Goal: Transaction & Acquisition: Purchase product/service

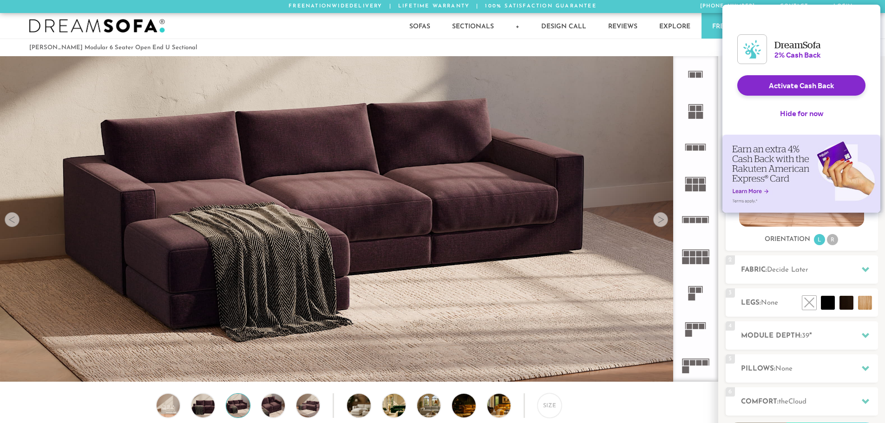
scroll to position [10965, 878]
click at [807, 120] on button "Hide for now" at bounding box center [801, 113] width 58 height 20
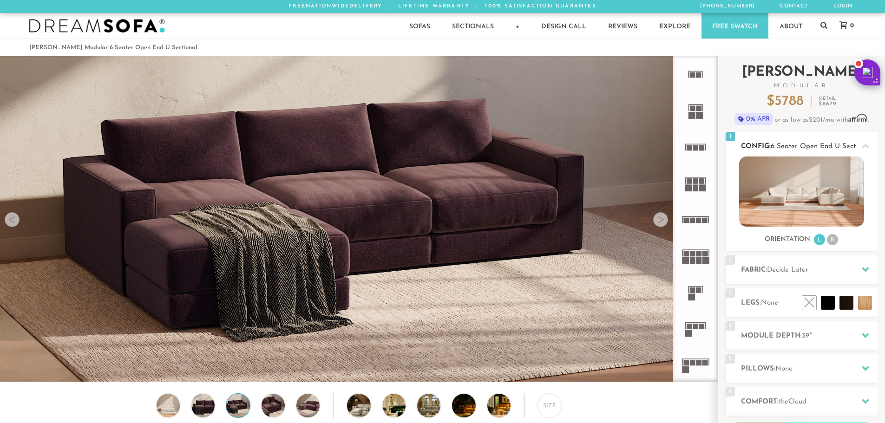
click at [868, 147] on icon at bounding box center [864, 145] width 7 height 5
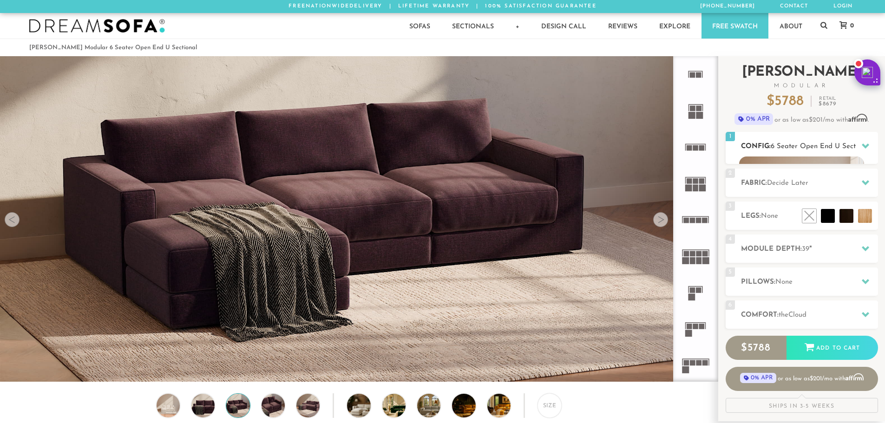
click at [868, 147] on icon at bounding box center [864, 145] width 7 height 7
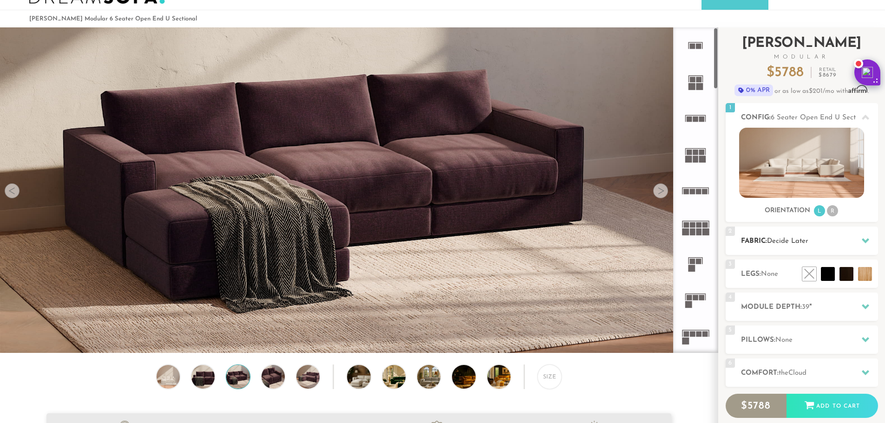
scroll to position [21, 0]
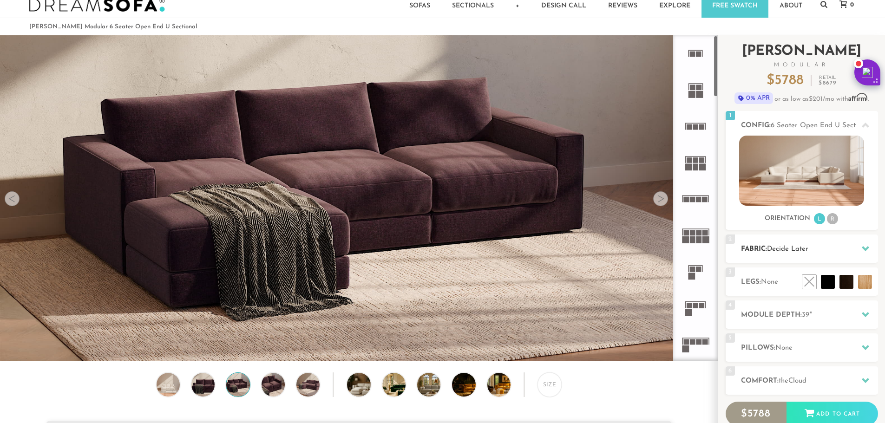
click at [804, 247] on span "Decide Later" at bounding box center [787, 249] width 41 height 7
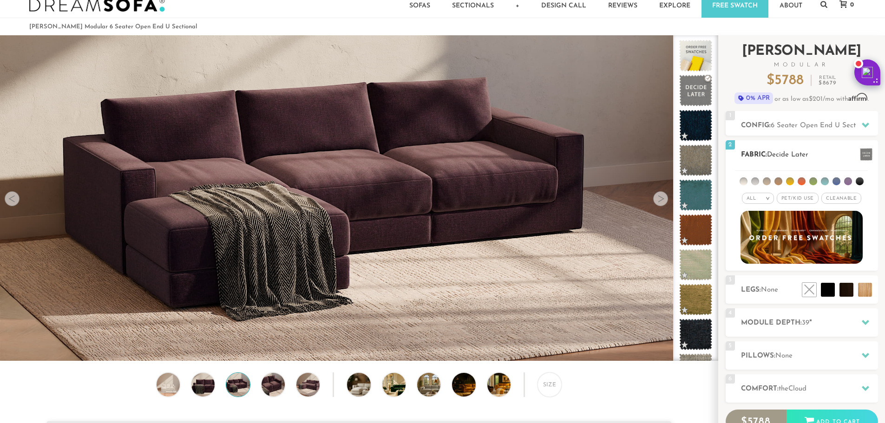
click at [841, 200] on span "Cleanable x" at bounding box center [841, 198] width 40 height 11
click at [755, 195] on div "All >" at bounding box center [754, 198] width 32 height 11
click at [754, 279] on li "Luxury" at bounding box center [754, 276] width 32 height 13
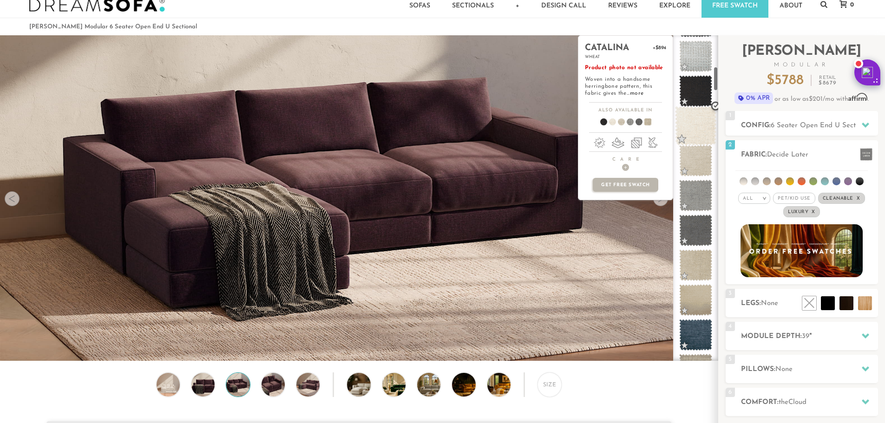
scroll to position [418, 0]
click at [692, 232] on span at bounding box center [695, 229] width 41 height 39
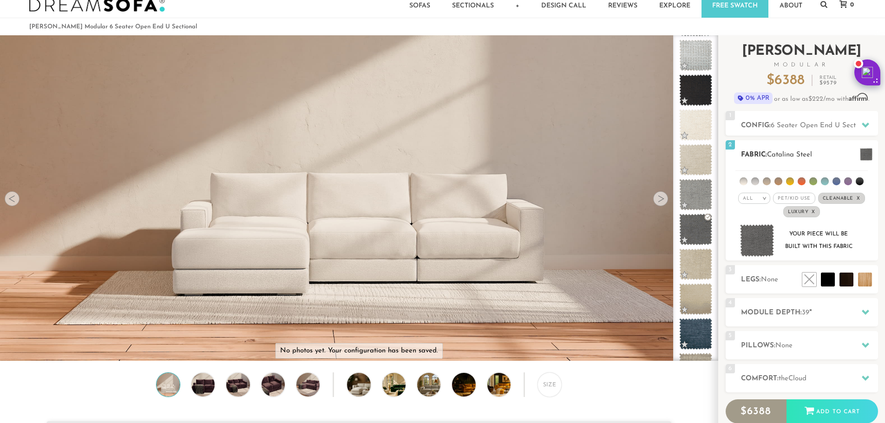
click at [800, 183] on li at bounding box center [801, 181] width 8 height 8
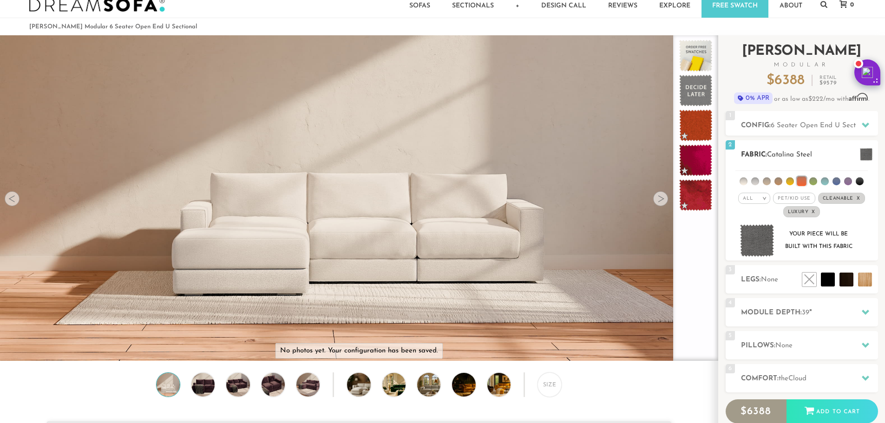
click at [815, 183] on li at bounding box center [813, 181] width 8 height 8
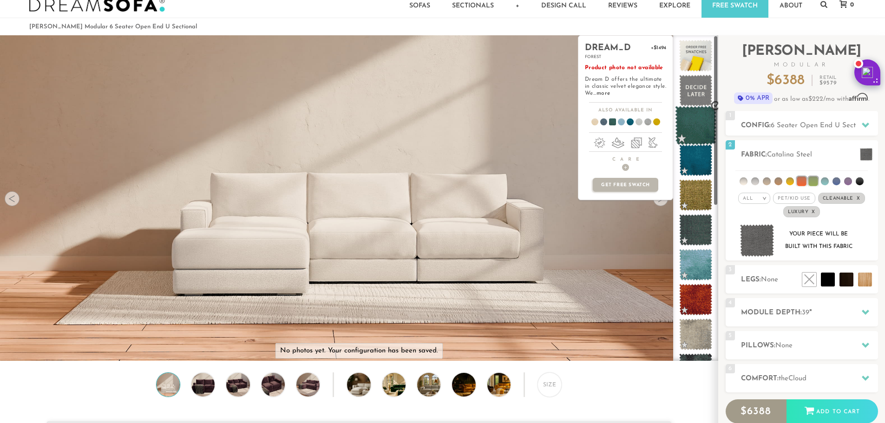
click at [693, 116] on span at bounding box center [695, 125] width 41 height 39
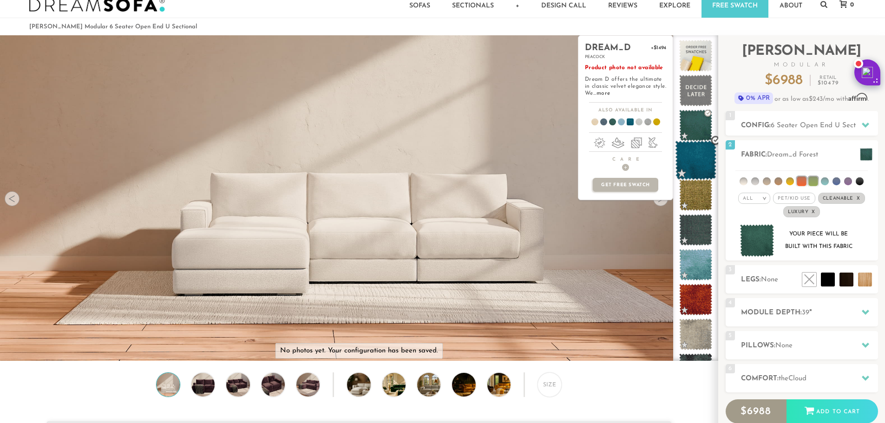
click at [693, 157] on span at bounding box center [695, 160] width 41 height 39
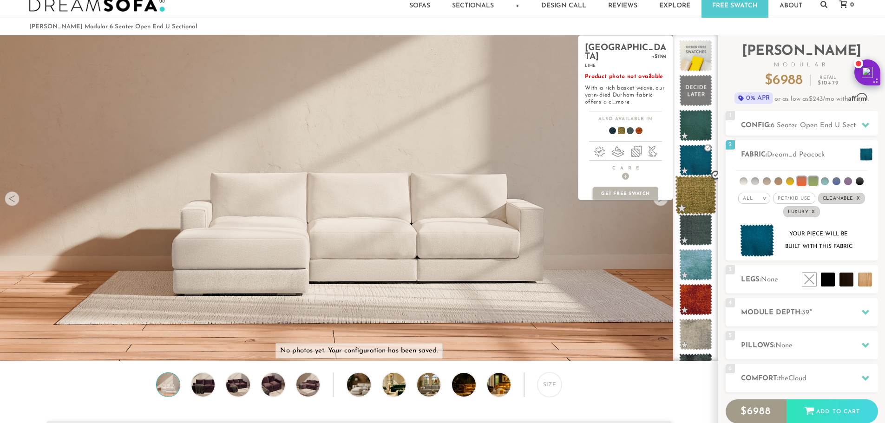
click at [695, 191] on span at bounding box center [695, 195] width 41 height 39
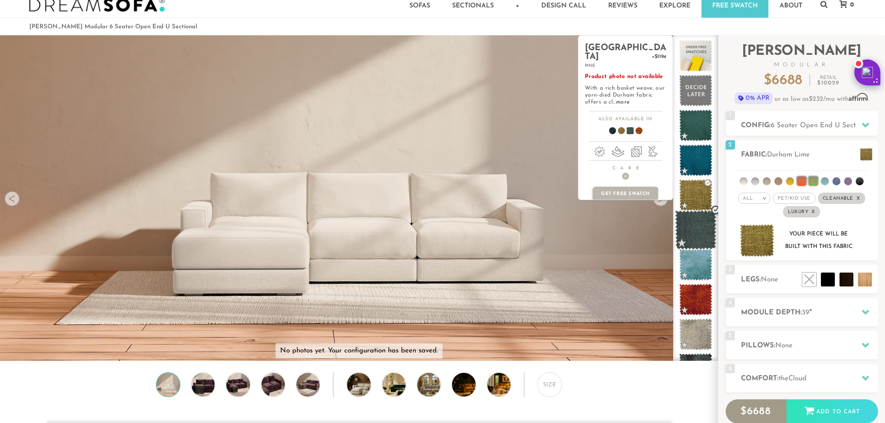
click at [694, 234] on span at bounding box center [695, 229] width 41 height 39
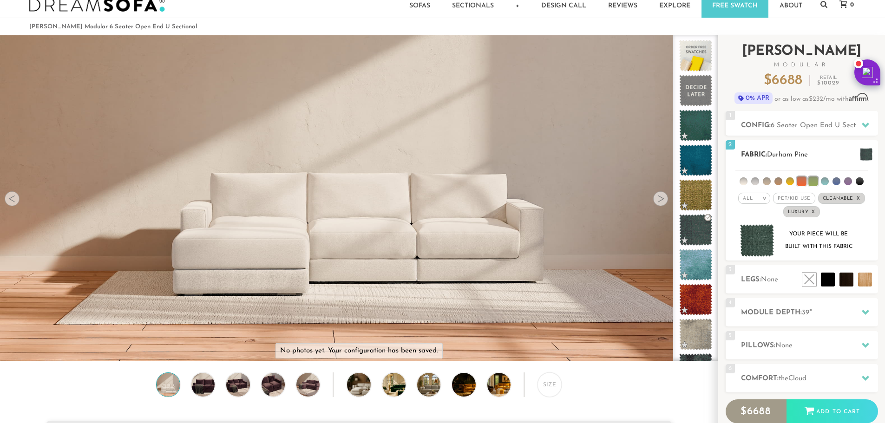
click at [761, 200] on div "All >" at bounding box center [754, 198] width 32 height 11
click at [758, 223] on li "Tier" at bounding box center [754, 223] width 32 height 13
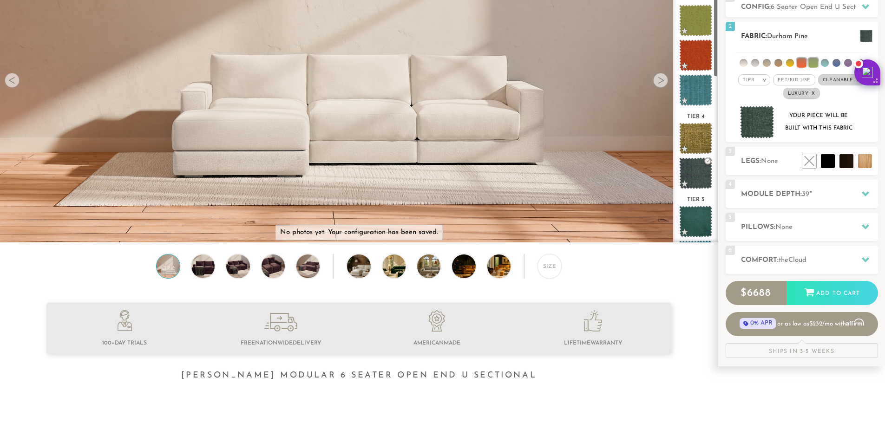
click at [815, 60] on li at bounding box center [812, 62] width 9 height 9
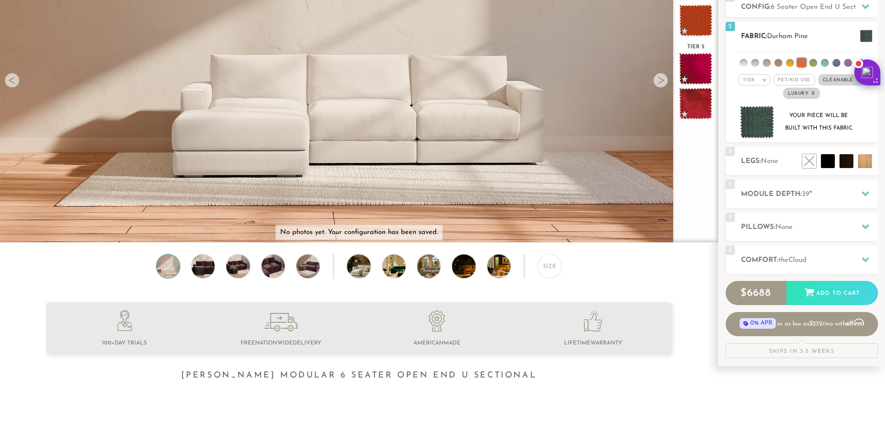
click at [802, 64] on li at bounding box center [800, 62] width 9 height 9
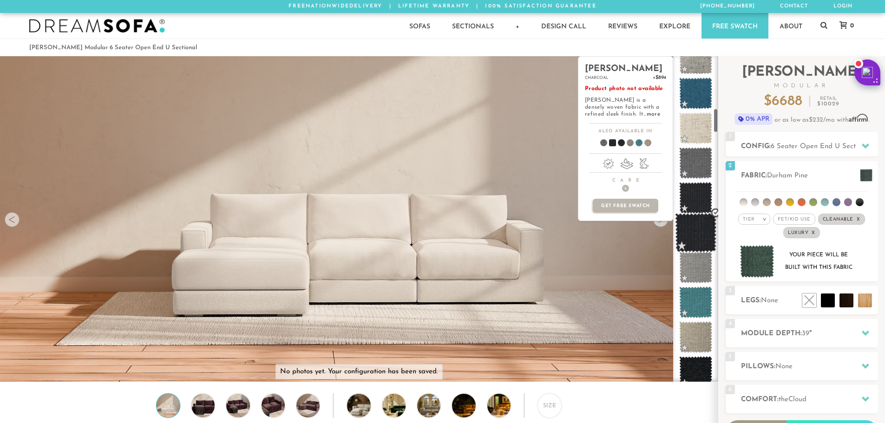
scroll to position [697, 0]
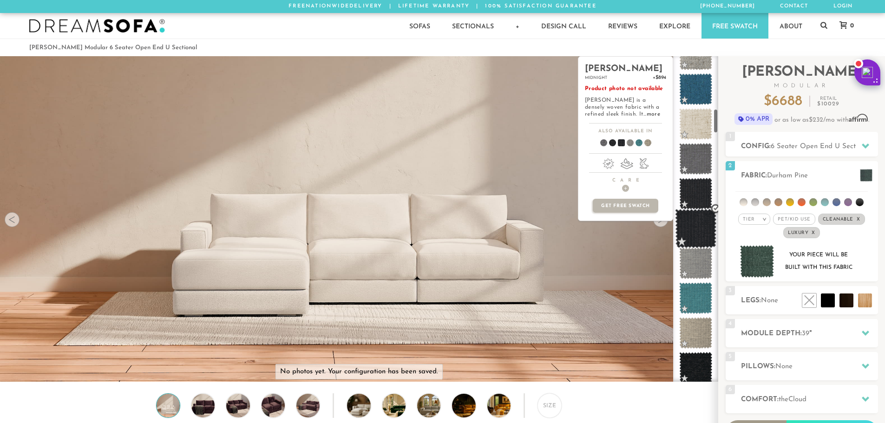
click at [697, 234] on span at bounding box center [695, 228] width 41 height 39
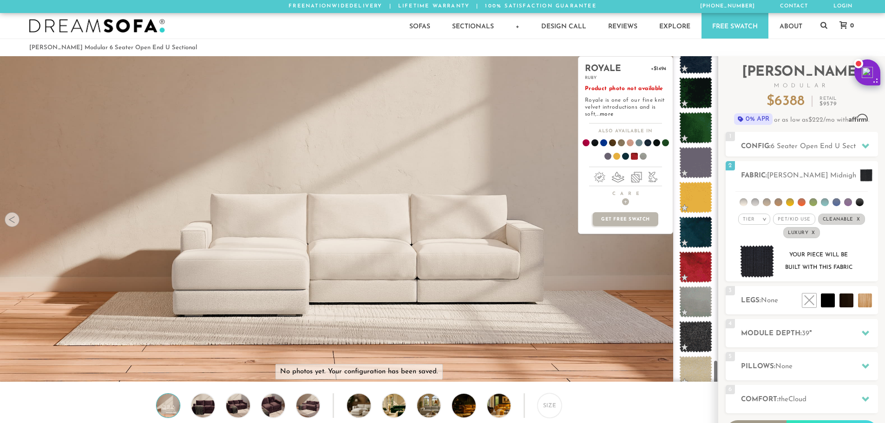
scroll to position [4036, 0]
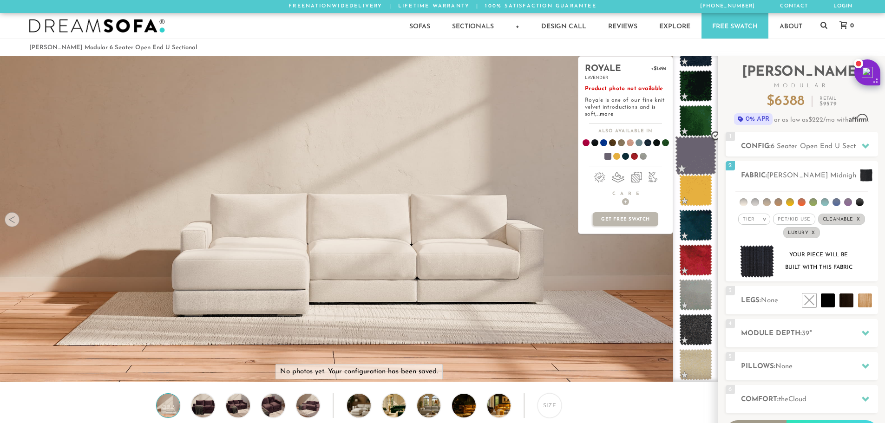
click at [691, 152] on span at bounding box center [695, 155] width 41 height 39
click at [610, 113] on link "more" at bounding box center [606, 114] width 13 height 6
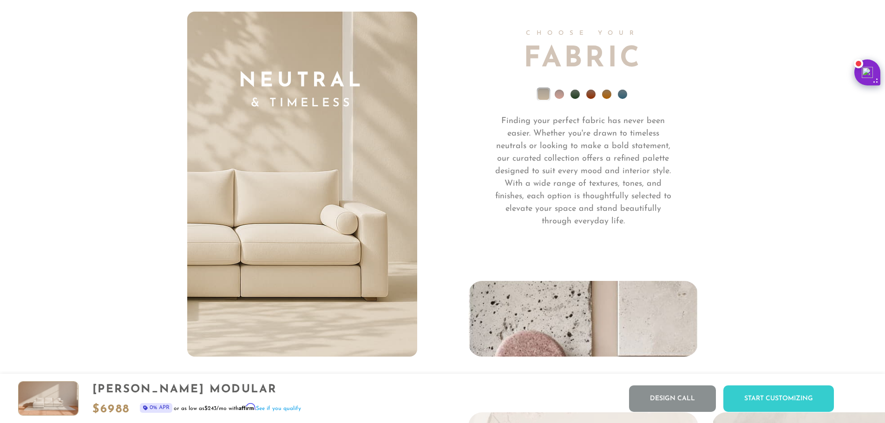
scroll to position [10549, 0]
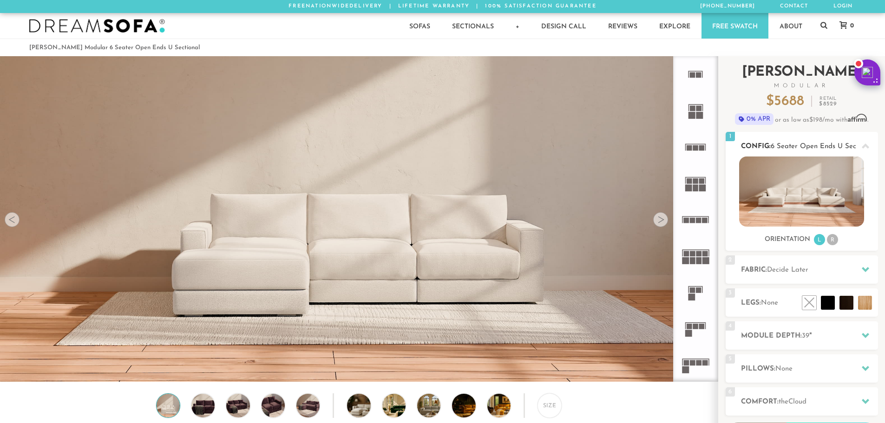
scroll to position [10874, 878]
click at [833, 244] on li "R" at bounding box center [832, 239] width 11 height 11
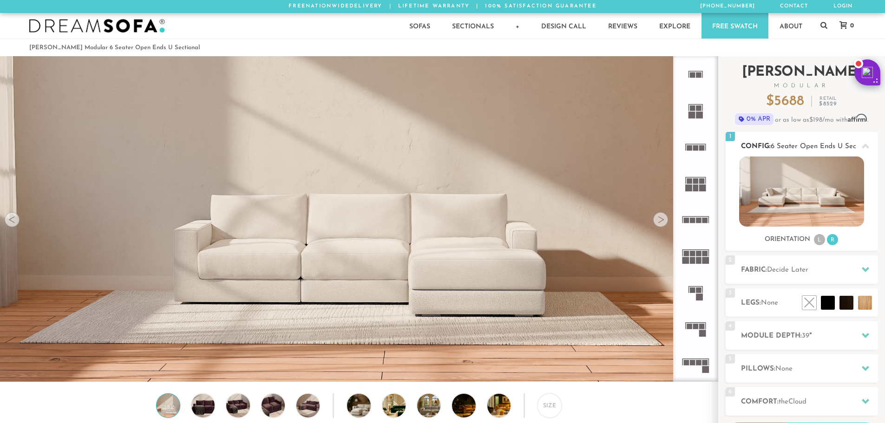
click at [818, 243] on li "L" at bounding box center [819, 239] width 11 height 11
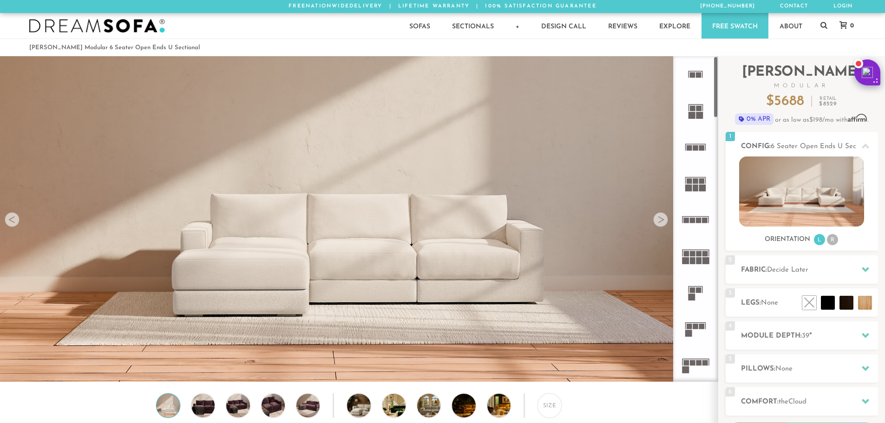
click at [664, 222] on div at bounding box center [660, 219] width 15 height 15
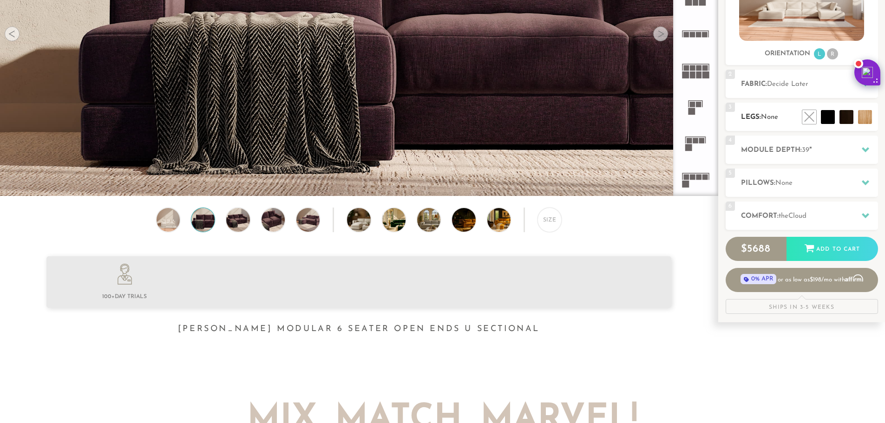
scroll to position [188, 0]
